Goal: Transaction & Acquisition: Obtain resource

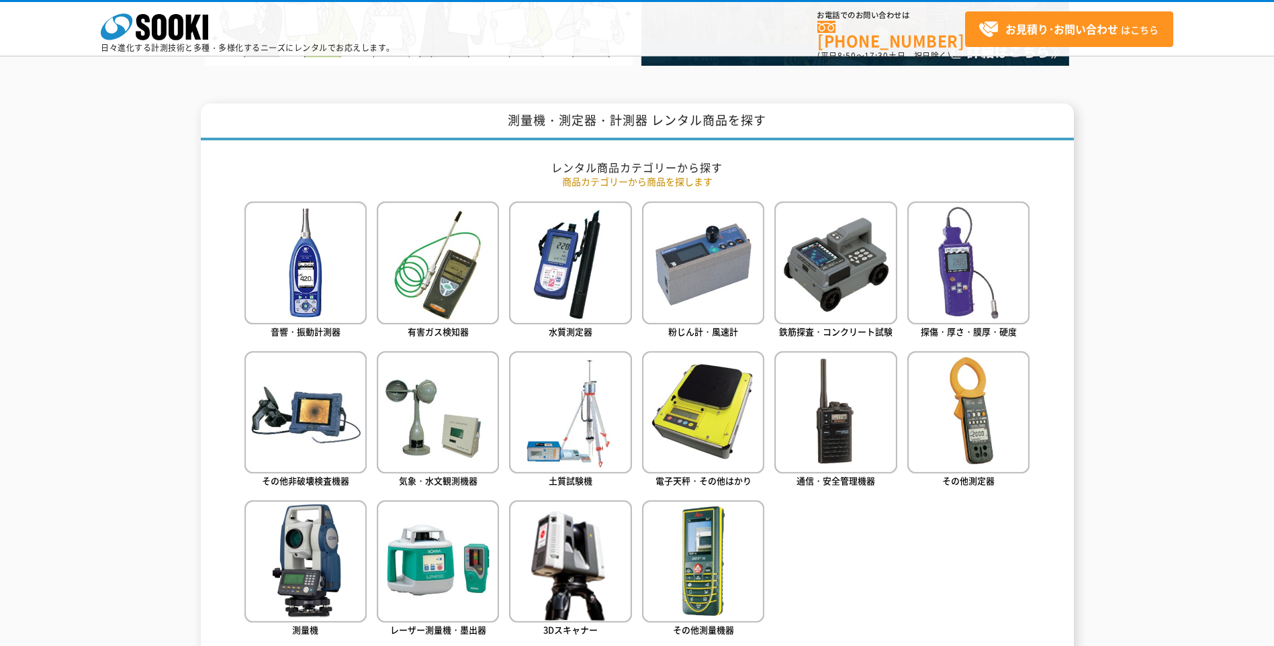
scroll to position [537, 0]
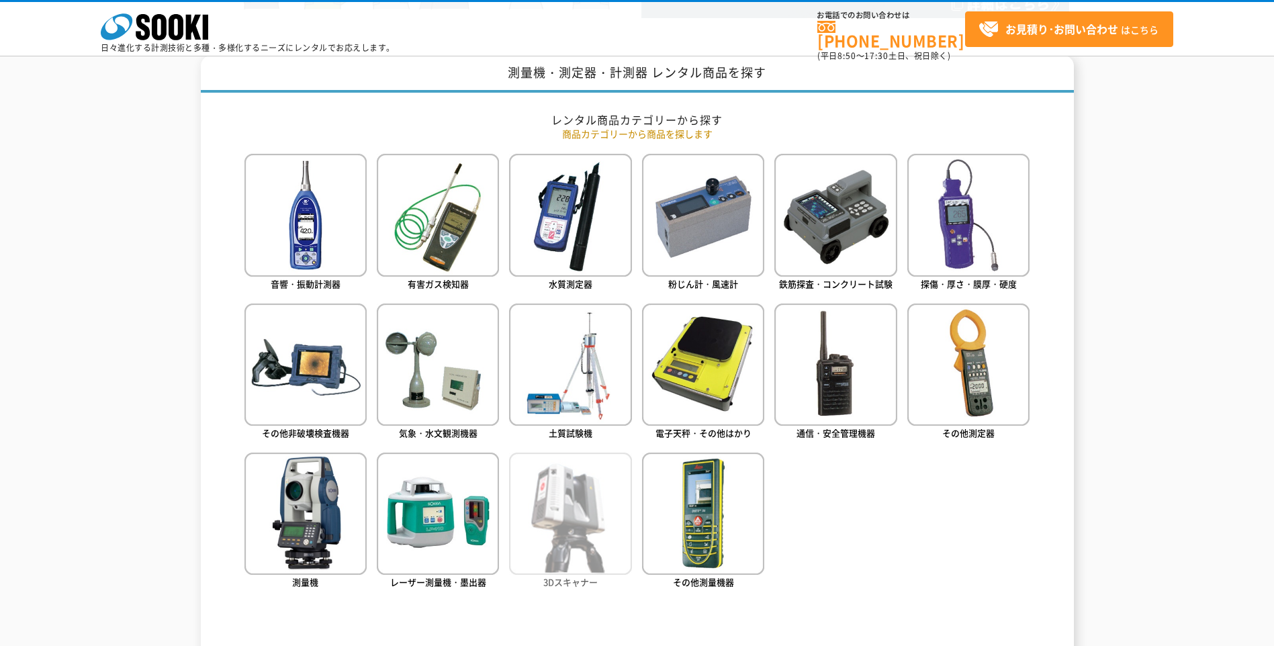
click at [624, 479] on img at bounding box center [570, 514] width 122 height 122
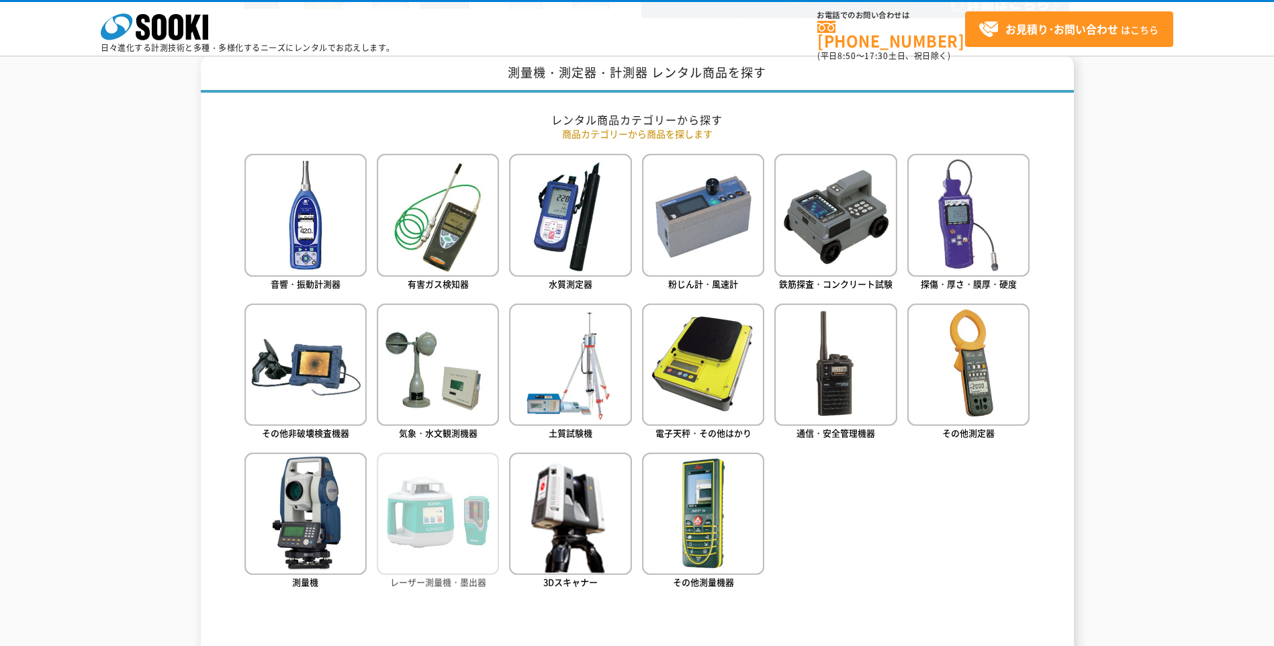
click at [392, 473] on img at bounding box center [438, 514] width 122 height 122
click at [1201, 367] on div "測量機・測定器・計測器 レンタル商品を探す レンタル商品カテゴリーから探す 商品カテゴリーから商品を探します 音響・振動計測器 有害ガス検知器 水質測定器 粉…" at bounding box center [637, 626] width 1274 height 1141
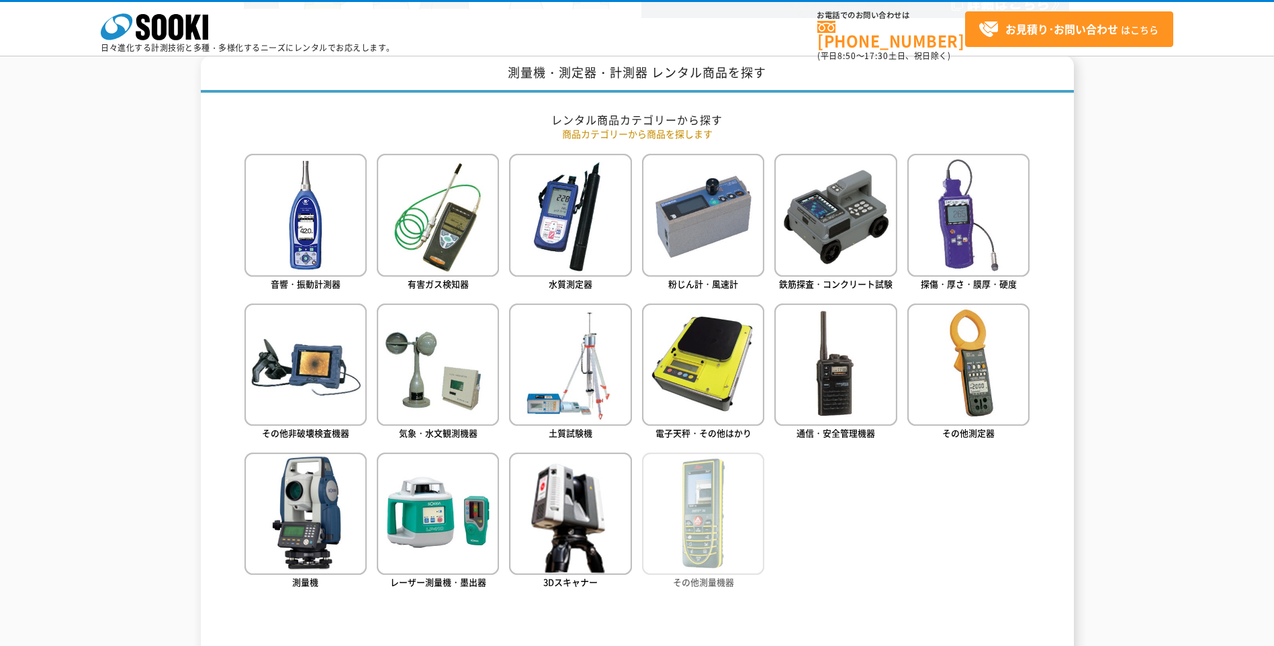
click at [710, 583] on span "その他測量機器" at bounding box center [703, 581] width 61 height 13
click at [990, 508] on ul "音響・振動計測器 有害ガス検知器 水質測定器 粉じん計・風速計 鉄筋探査・コンクリート試験 探傷・厚さ・膜厚・硬度" at bounding box center [637, 391] width 786 height 475
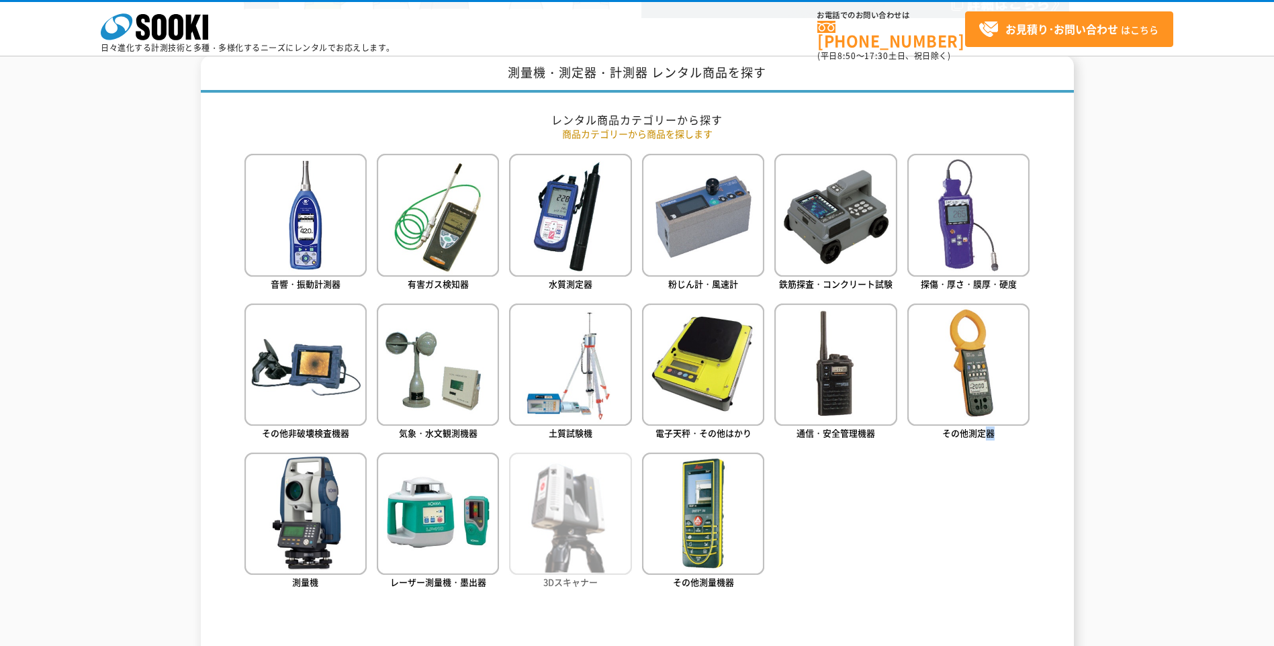
click at [596, 498] on img at bounding box center [570, 514] width 122 height 122
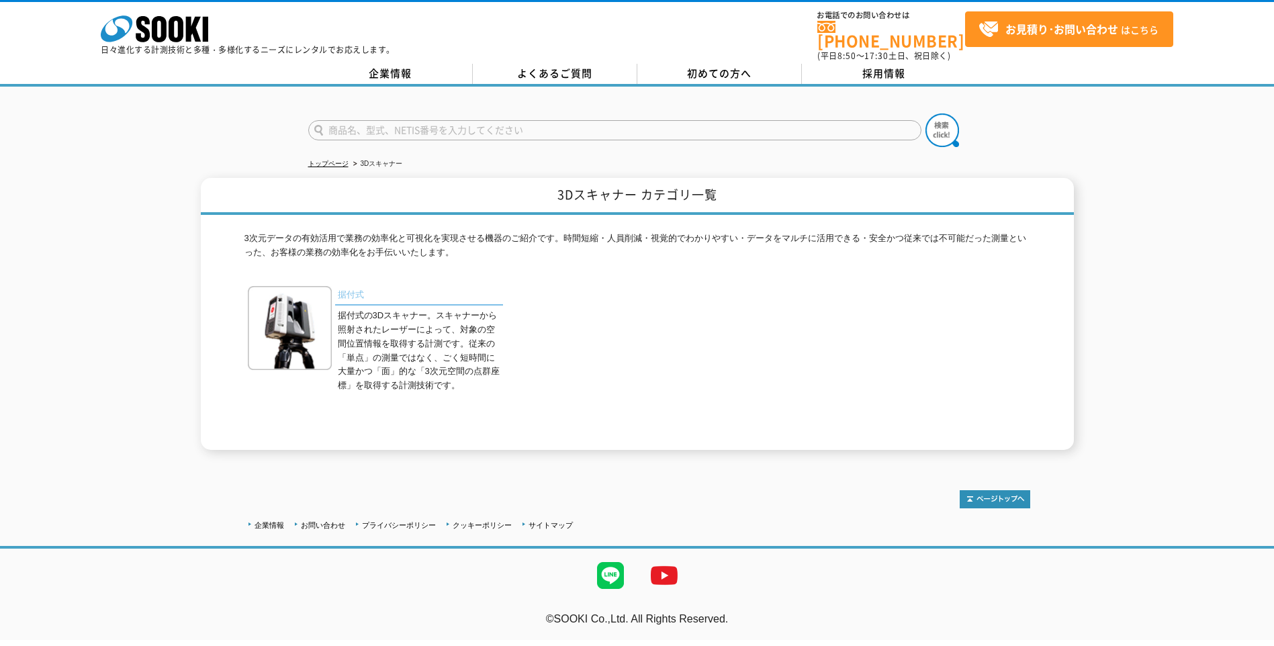
click at [352, 287] on link "据付式" at bounding box center [419, 295] width 168 height 19
click at [374, 157] on li "3Dスキャナー" at bounding box center [376, 164] width 52 height 14
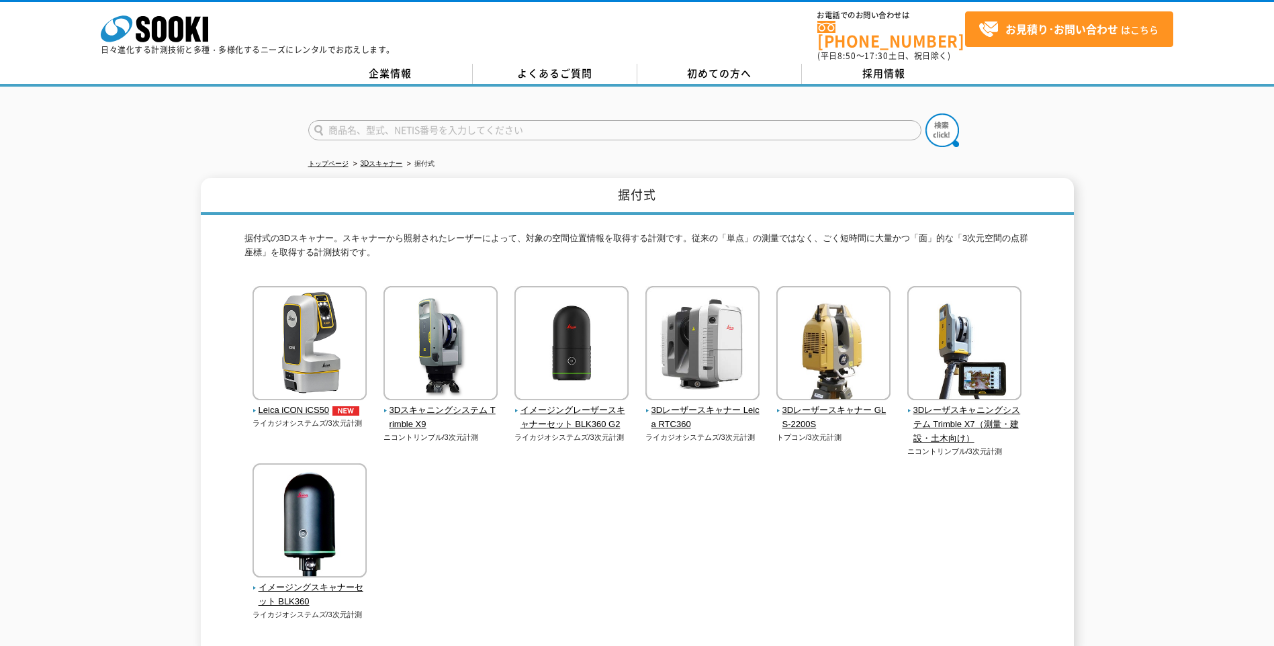
click at [720, 487] on div "Leica iCON iCS50 ライカジオシステムズ/3次元計測 トプコン/3次元計測" at bounding box center [637, 466] width 786 height 361
click at [737, 381] on img at bounding box center [702, 345] width 114 height 118
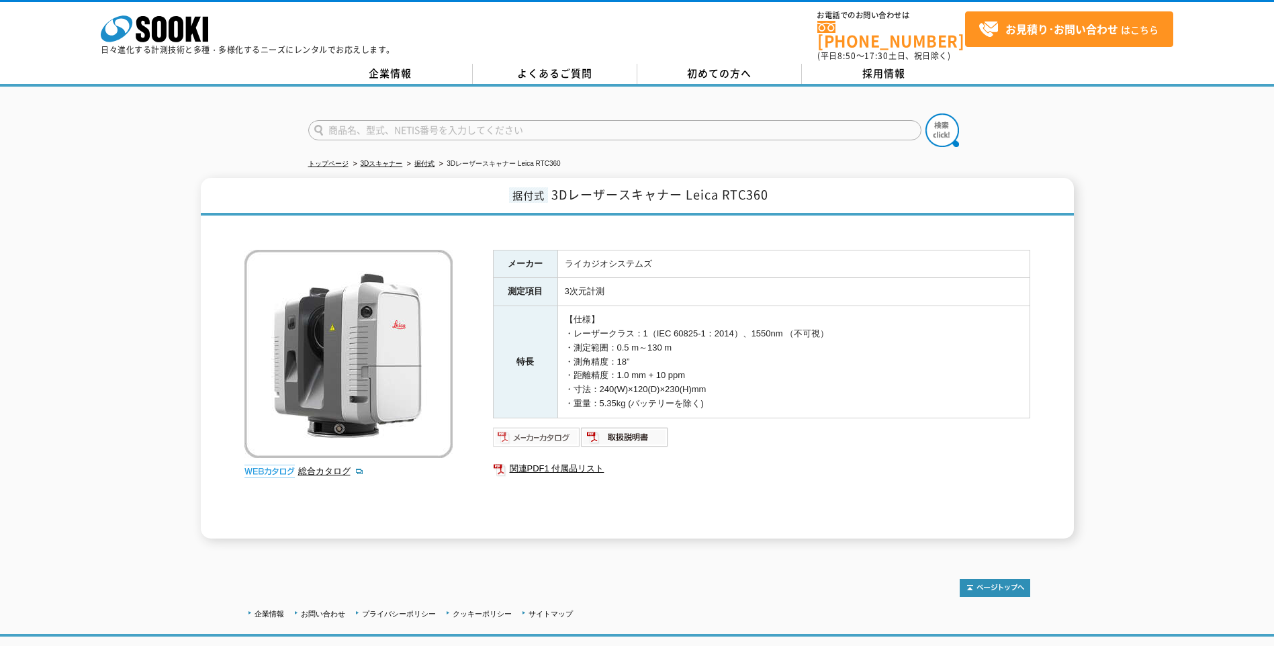
click at [562, 430] on img at bounding box center [537, 436] width 88 height 21
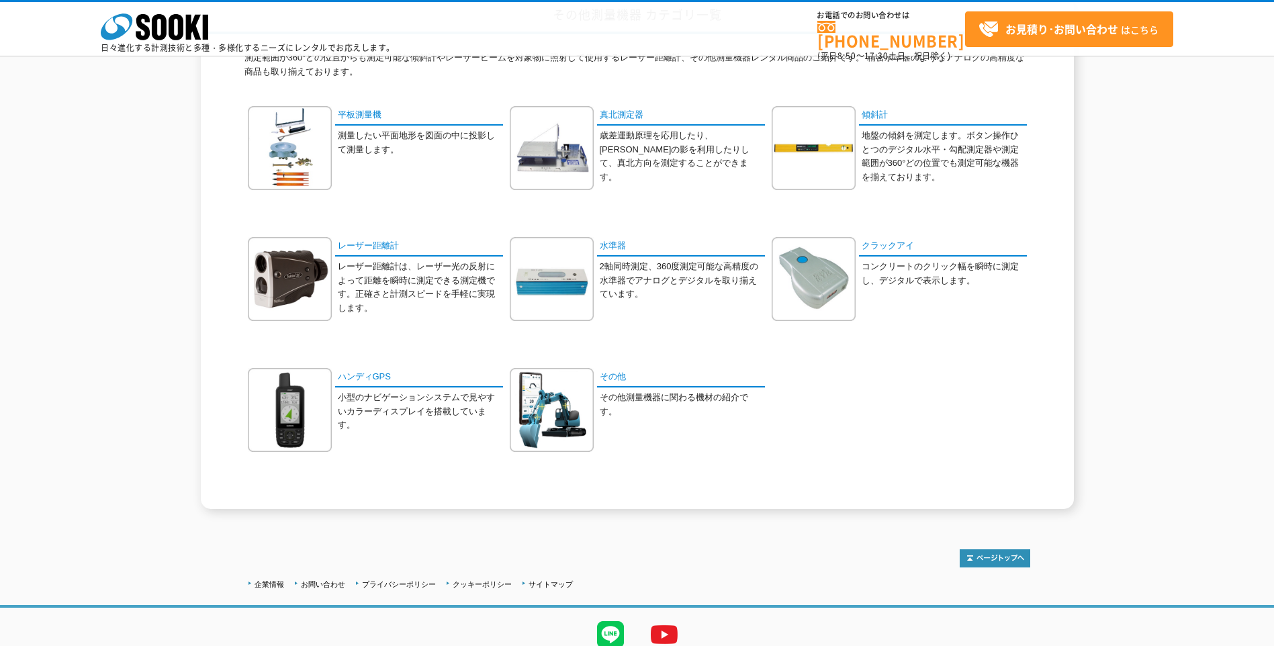
scroll to position [134, 0]
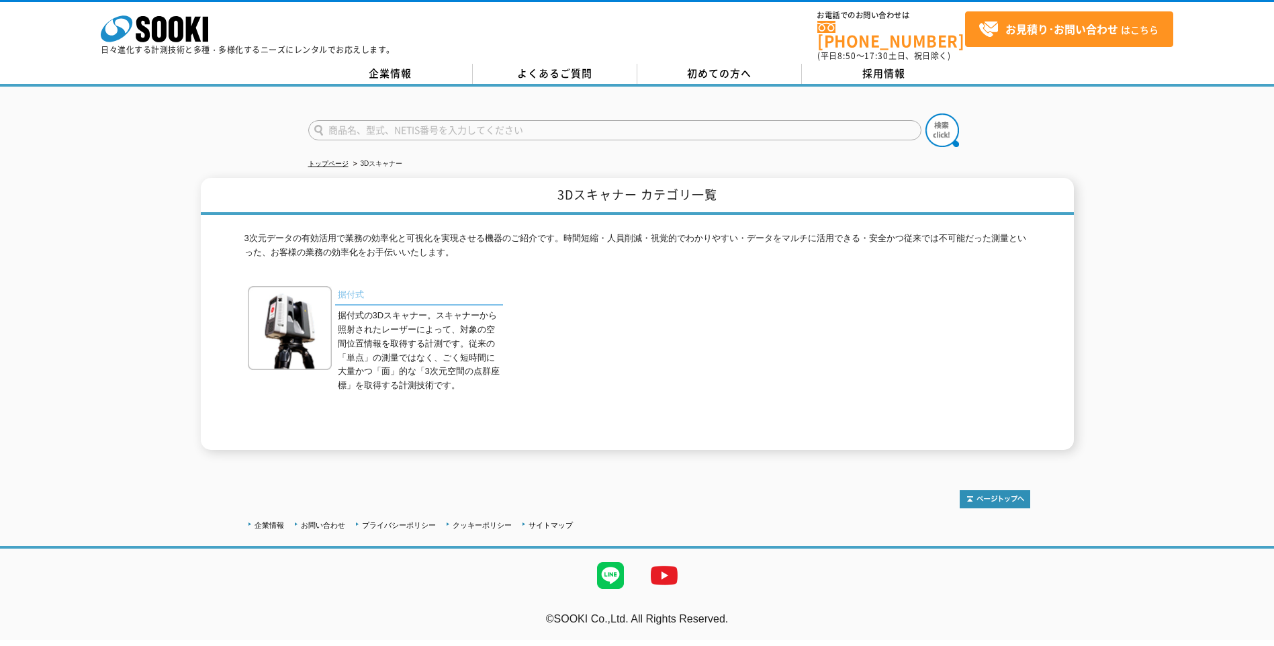
click at [363, 286] on link "据付式" at bounding box center [419, 295] width 168 height 19
